Goal: Task Accomplishment & Management: Use online tool/utility

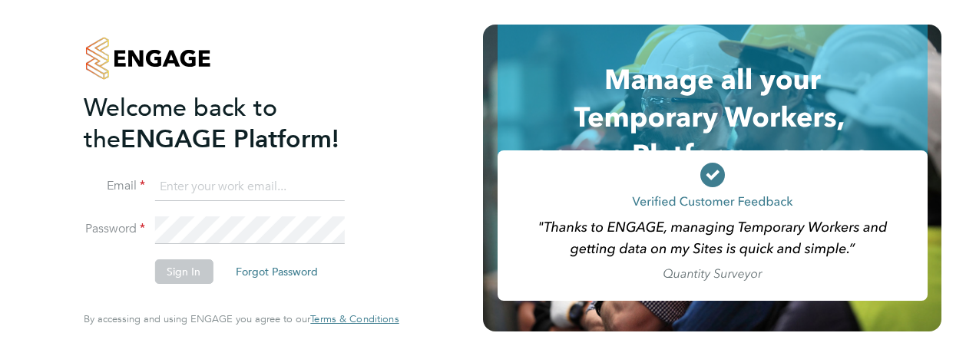
type input "[PERSON_NAME][EMAIL_ADDRESS][DOMAIN_NAME]"
click at [197, 276] on button "Sign In" at bounding box center [183, 272] width 58 height 25
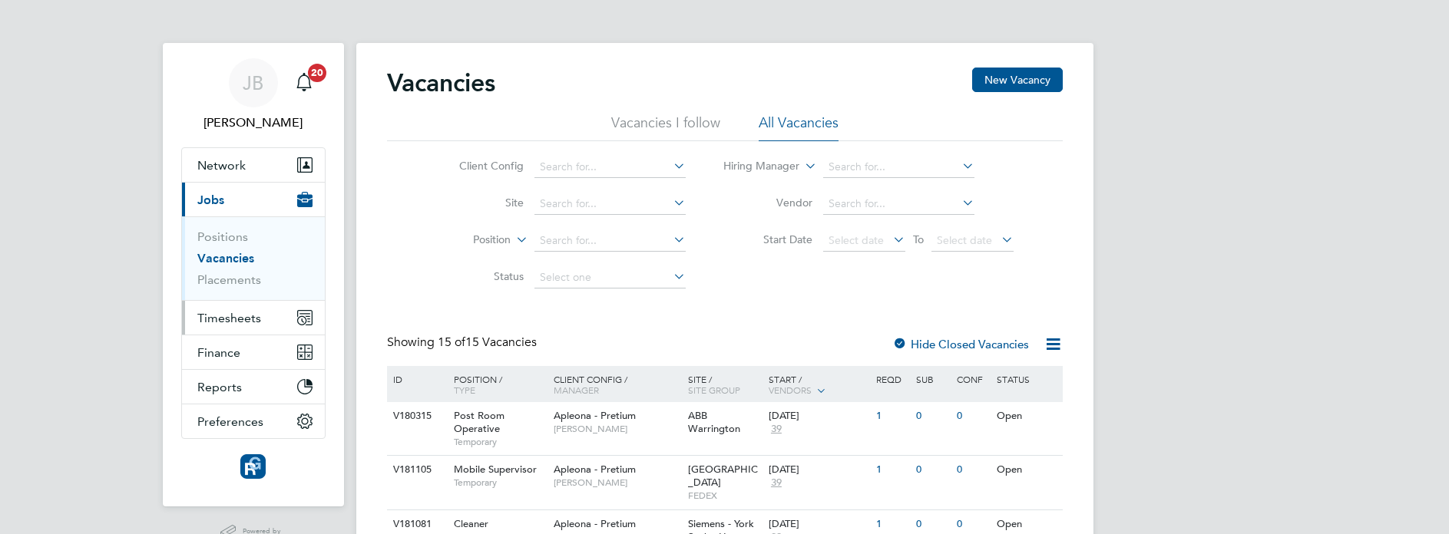
drag, startPoint x: 255, startPoint y: 322, endPoint x: 271, endPoint y: 324, distance: 16.3
click at [256, 322] on span "Timesheets" at bounding box center [229, 318] width 64 height 15
click at [258, 329] on button "Timesheets" at bounding box center [253, 318] width 143 height 34
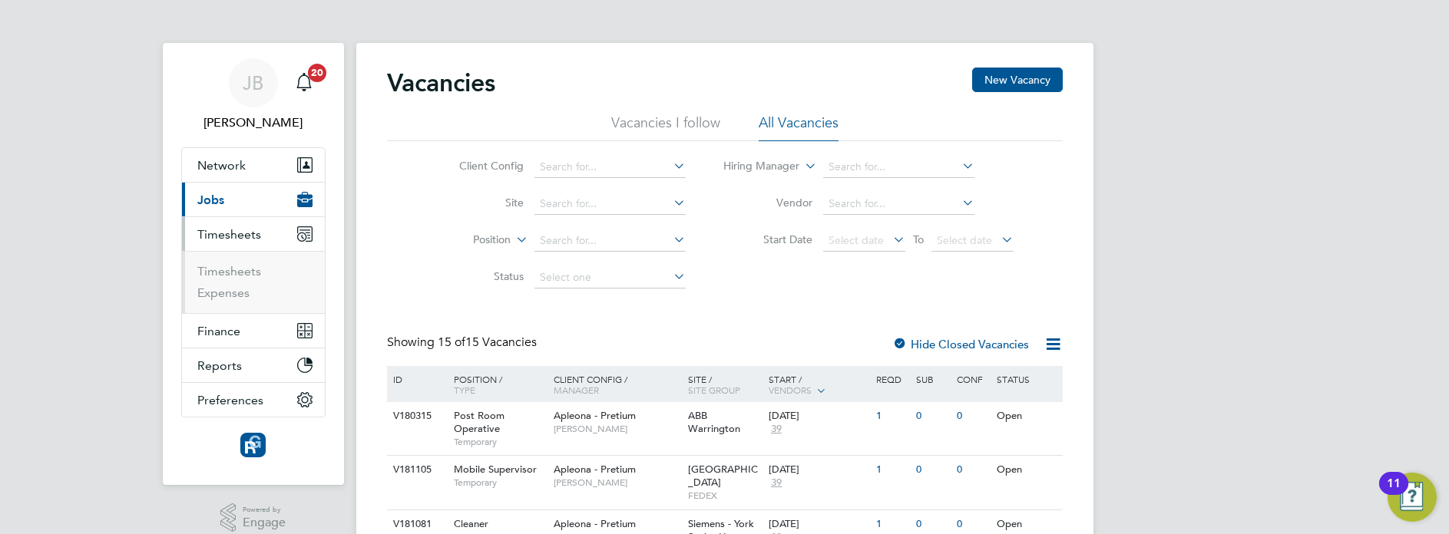
click at [240, 281] on li "Timesheets" at bounding box center [254, 274] width 115 height 21
click at [251, 273] on link "Timesheets" at bounding box center [229, 271] width 64 height 15
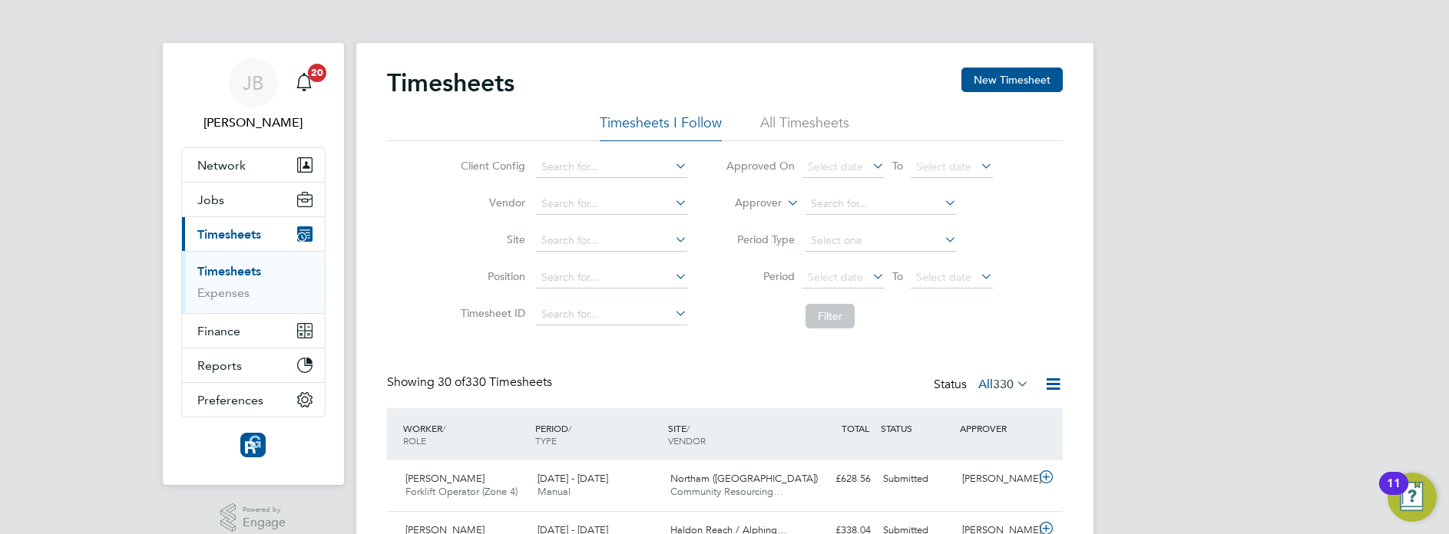
click at [1026, 86] on button "New Timesheet" at bounding box center [1011, 80] width 101 height 25
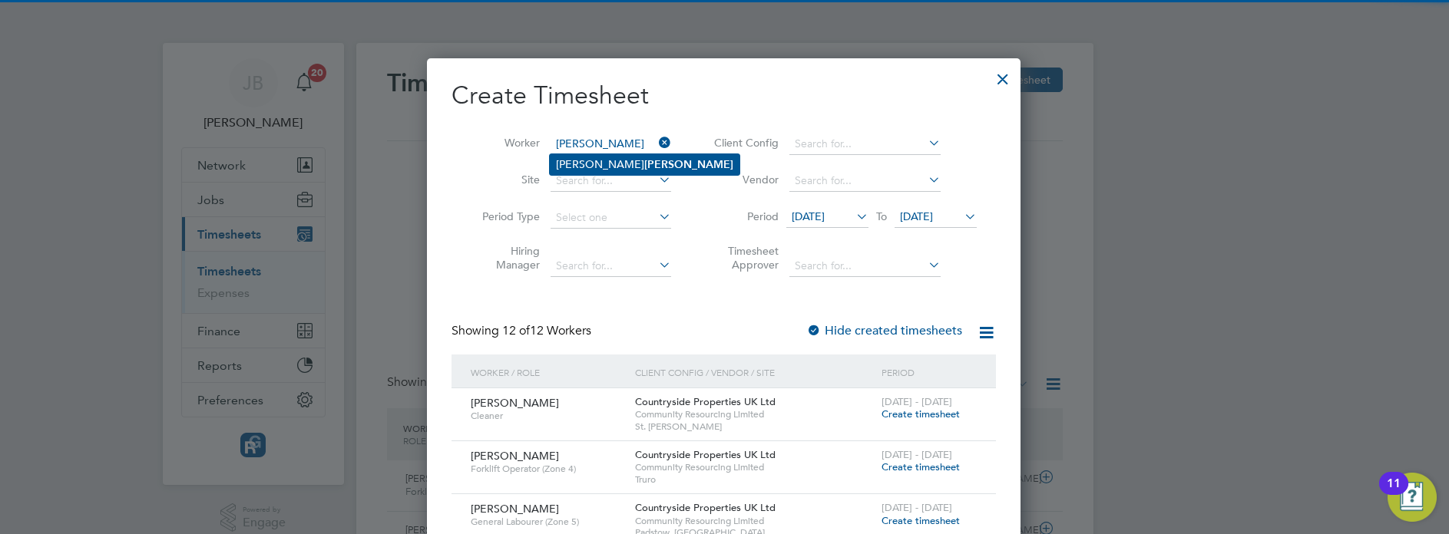
click at [617, 169] on li "Philip Hunt" at bounding box center [645, 164] width 190 height 21
type input "Philip Hunt"
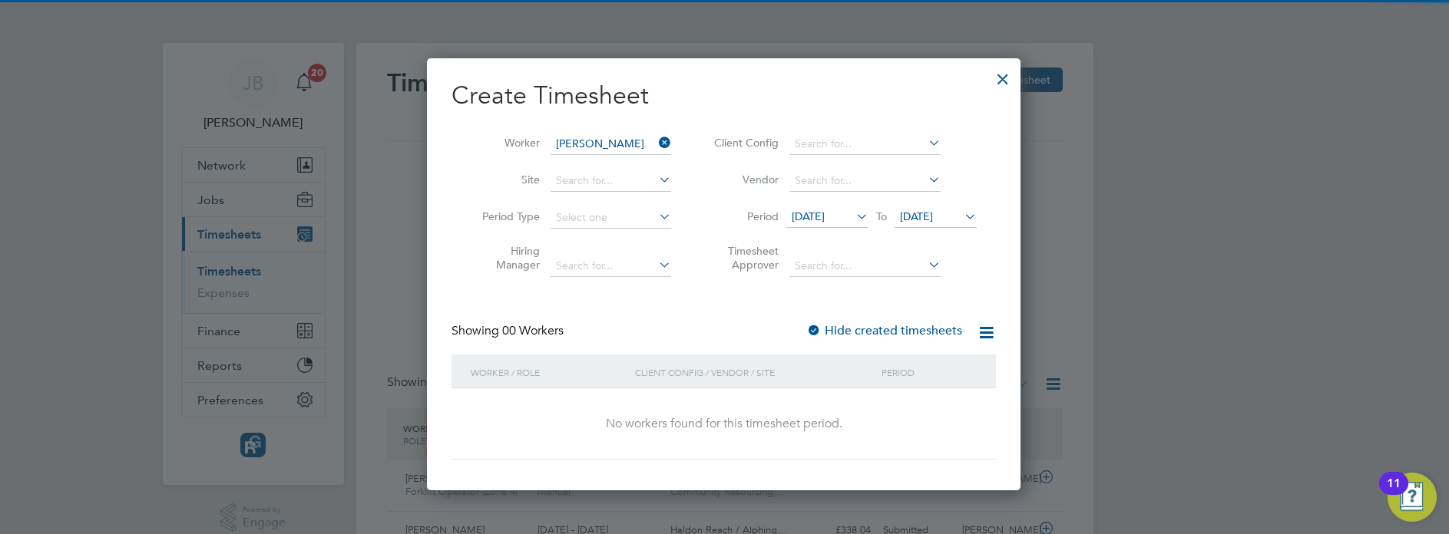
click at [933, 217] on span "16 Sep 2025" at bounding box center [916, 217] width 33 height 14
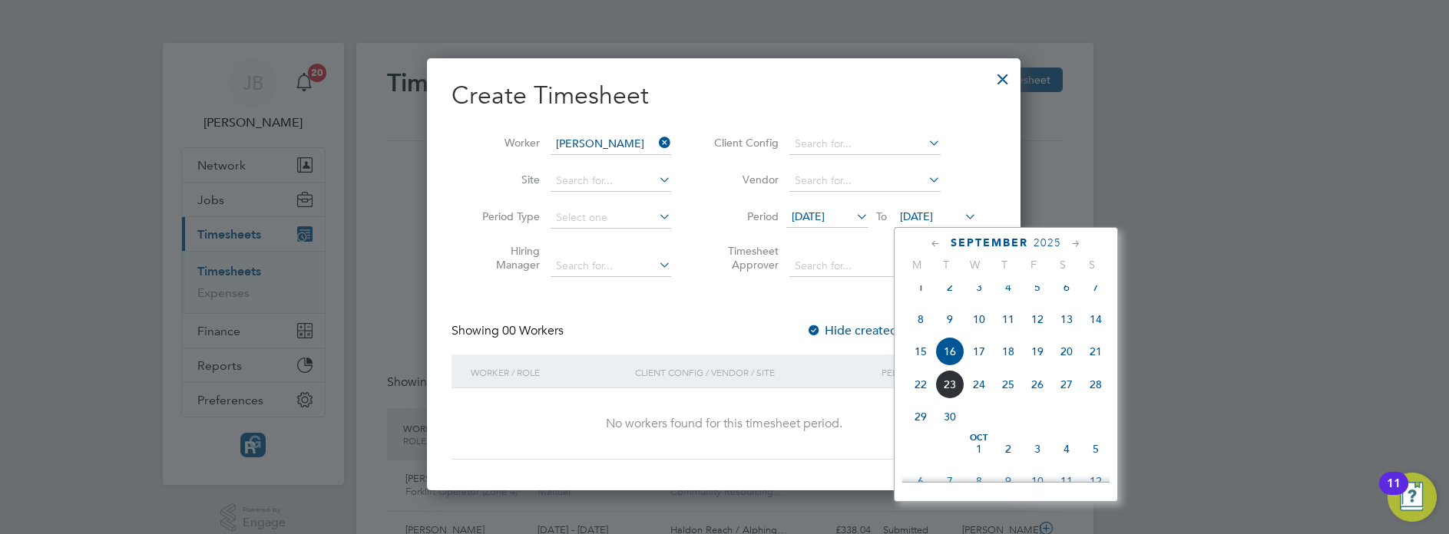
click at [950, 397] on span "23" at bounding box center [949, 384] width 29 height 29
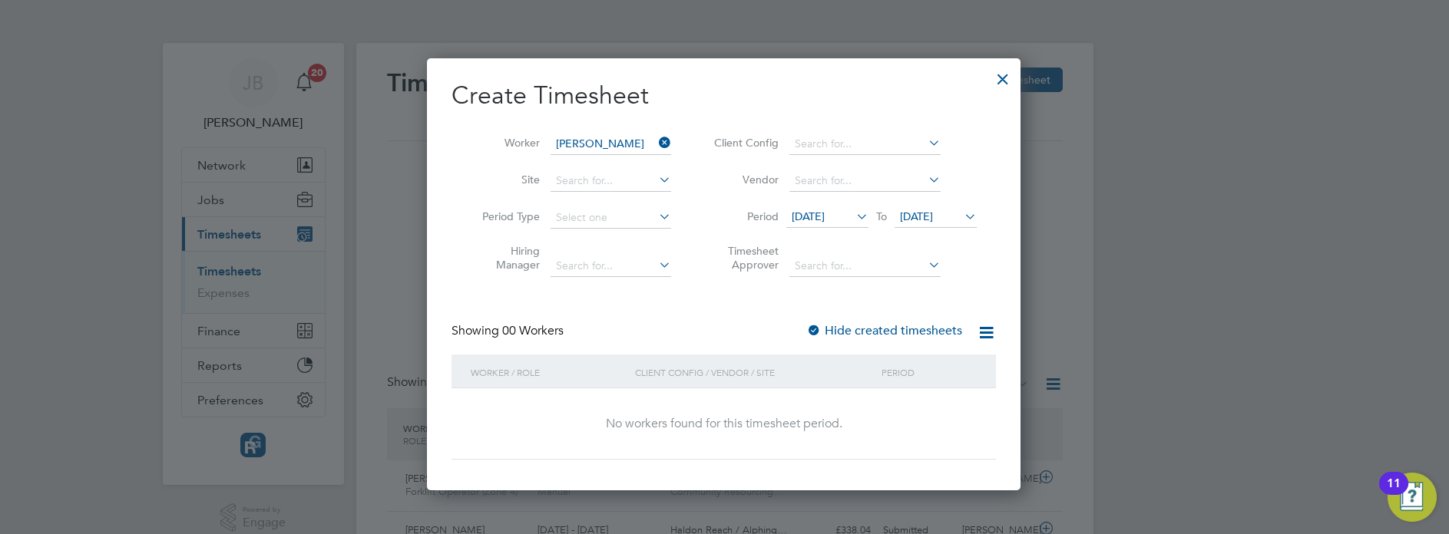
click at [923, 347] on div "Showing 00 Workers Hide created timesheets" at bounding box center [723, 338] width 544 height 31
click at [920, 336] on label "Hide created timesheets" at bounding box center [884, 330] width 156 height 15
click at [929, 330] on label "Hide created timesheets" at bounding box center [884, 330] width 156 height 15
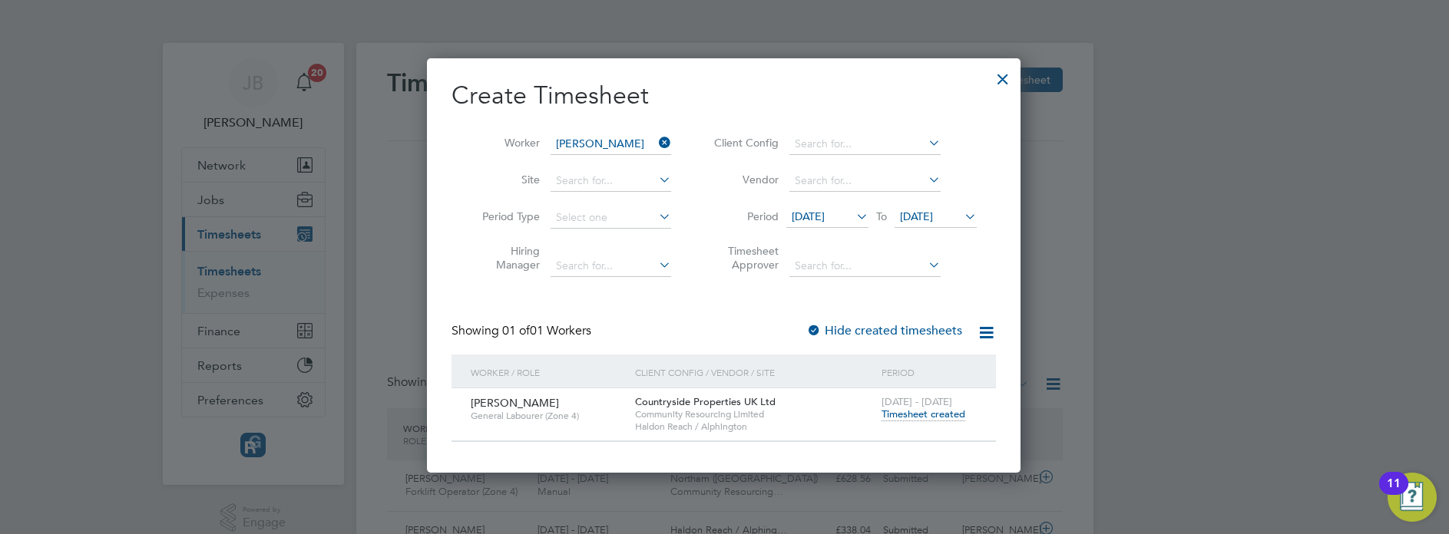
click at [929, 330] on label "Hide created timesheets" at bounding box center [884, 330] width 156 height 15
